Goal: Task Accomplishment & Management: Use online tool/utility

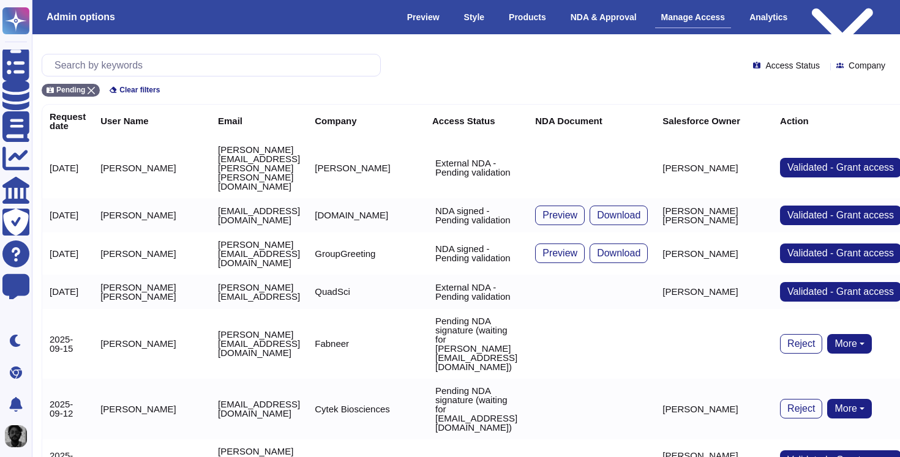
click at [95, 86] on div "Pending" at bounding box center [71, 90] width 58 height 13
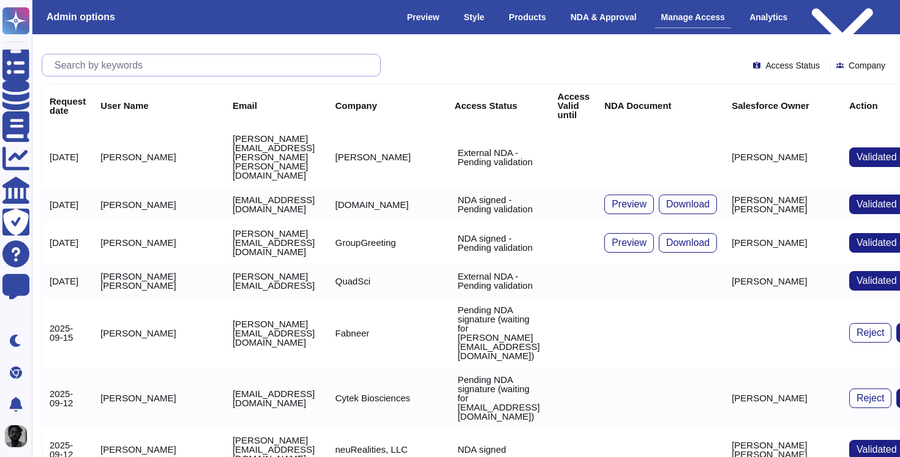
click at [132, 70] on input "text" at bounding box center [214, 64] width 332 height 21
paste input "[PERSON_NAME][EMAIL_ADDRESS][PERSON_NAME][PERSON_NAME][DOMAIN_NAME]"
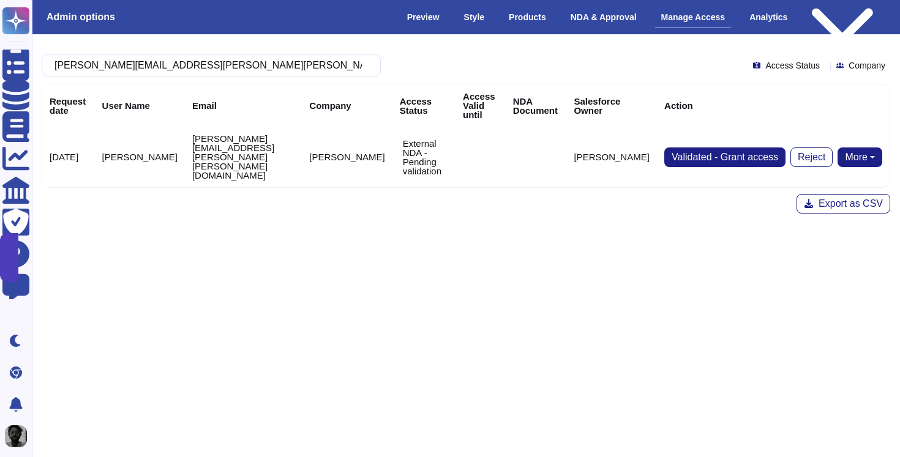
type input "[PERSON_NAME][EMAIL_ADDRESS][PERSON_NAME][PERSON_NAME][DOMAIN_NAME]"
click at [865, 147] on button "More" at bounding box center [859, 157] width 45 height 20
click at [824, 188] on link "Send NDA" at bounding box center [814, 195] width 135 height 15
